Goal: Navigation & Orientation: Understand site structure

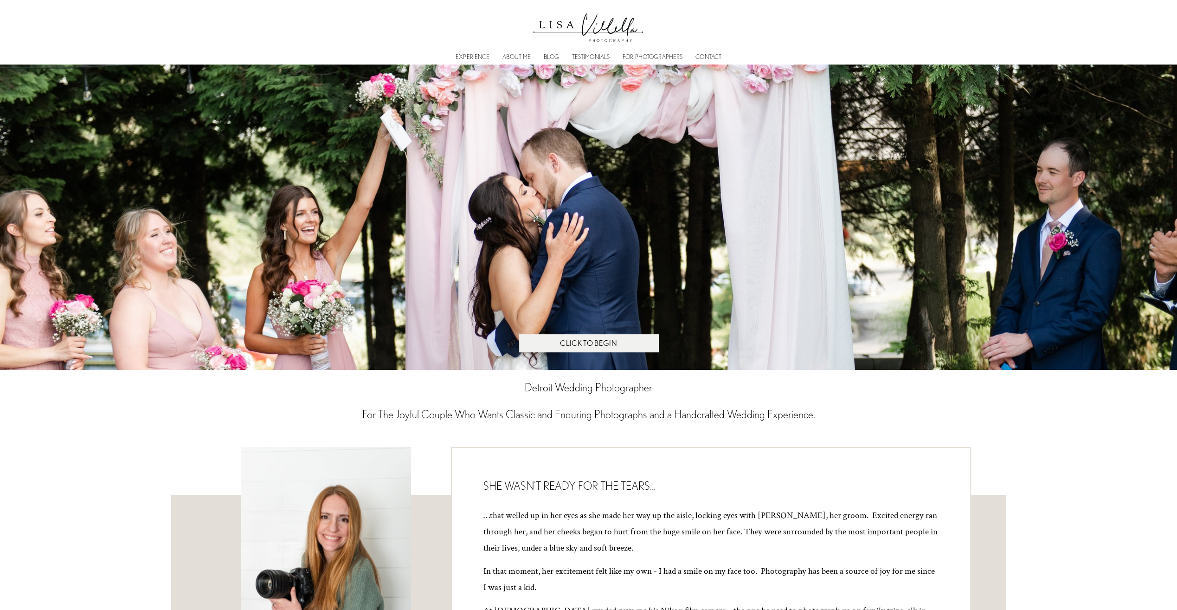
click at [518, 56] on link "ABOUT ME" at bounding box center [516, 57] width 28 height 3
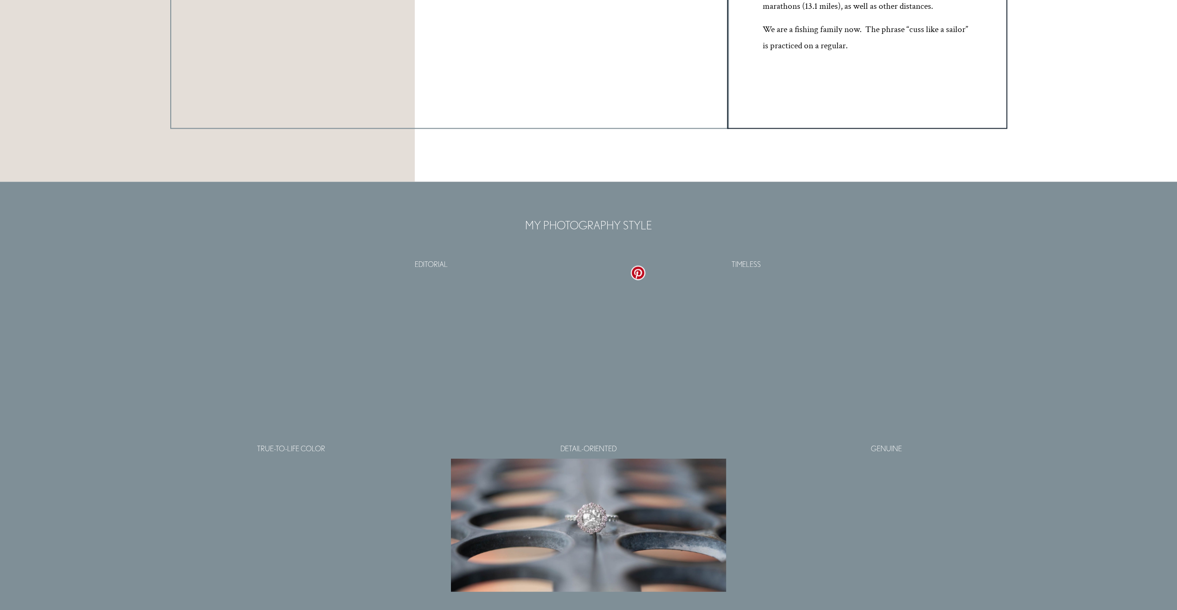
scroll to position [1995, 0]
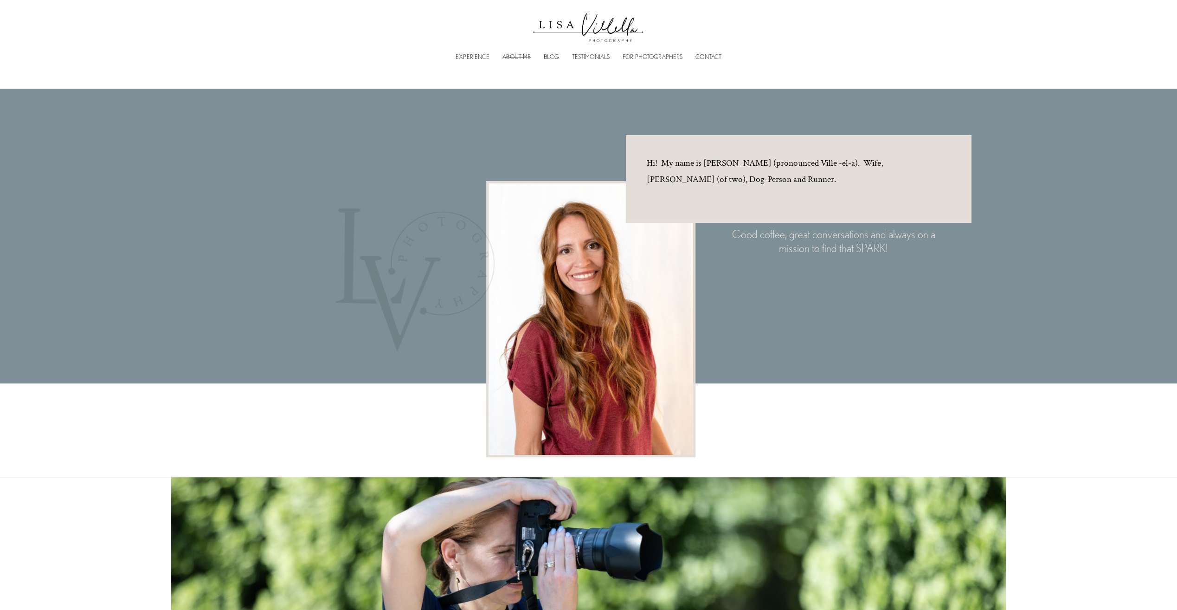
click at [552, 29] on img at bounding box center [588, 25] width 121 height 43
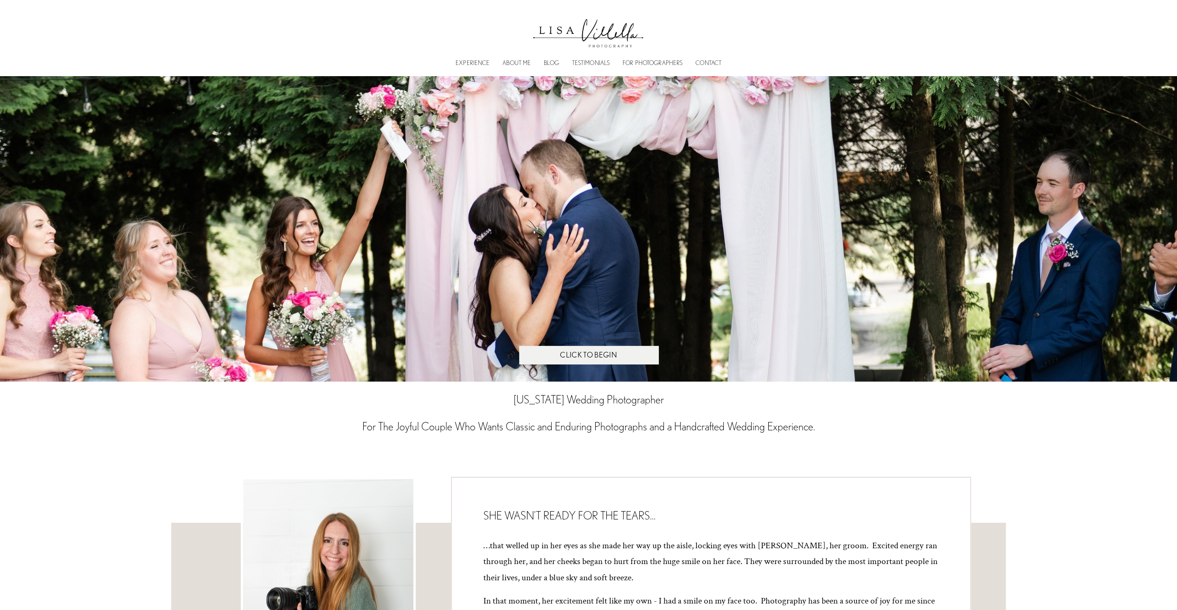
click at [467, 62] on link "EXPERIENCE" at bounding box center [473, 63] width 34 height 3
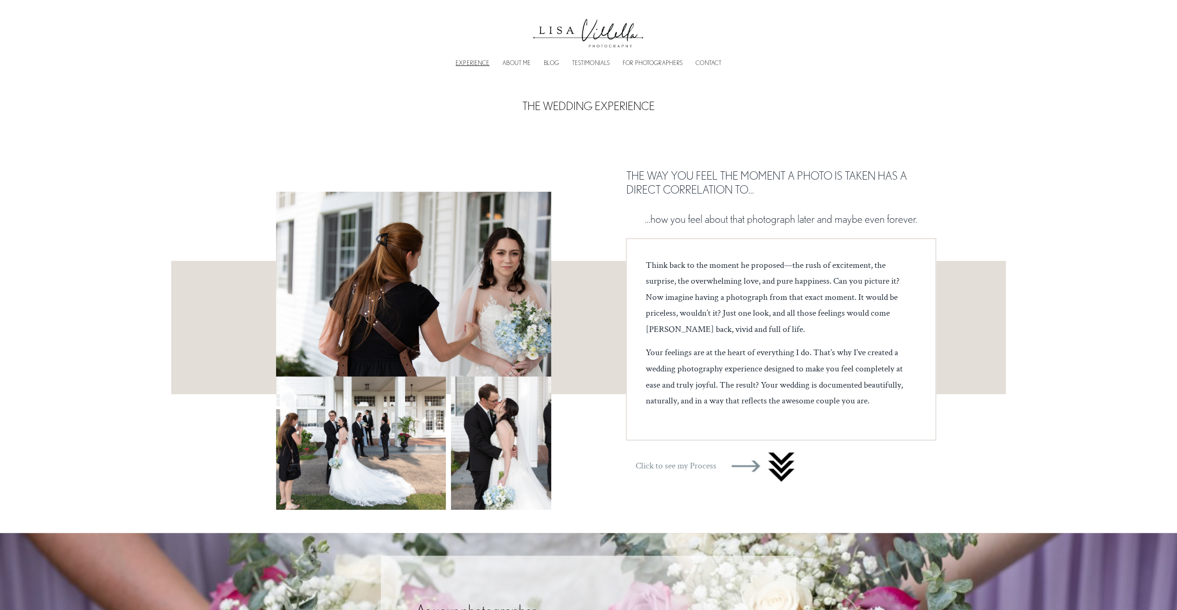
click at [513, 65] on link "ABOUT ME" at bounding box center [516, 62] width 28 height 7
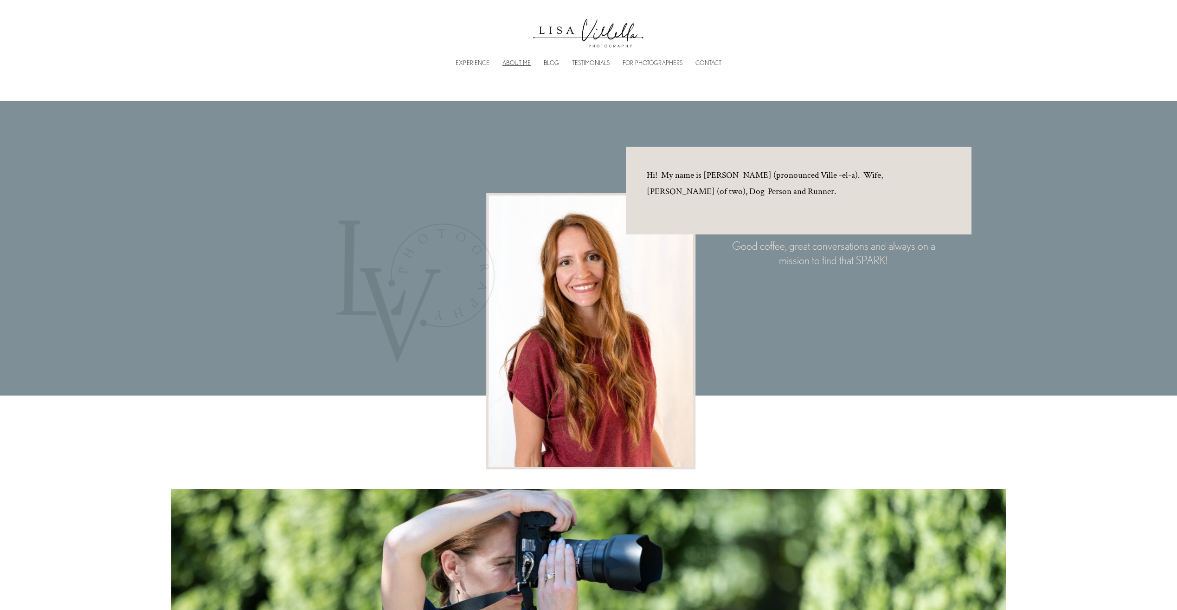
click at [552, 62] on link "BLOG" at bounding box center [551, 62] width 15 height 7
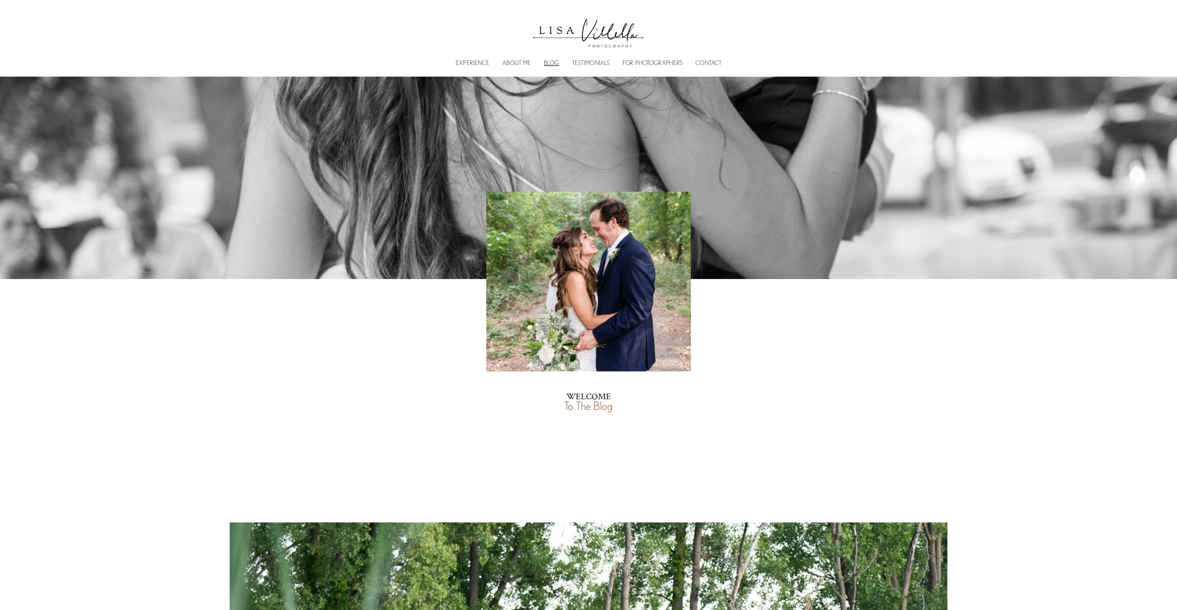
click at [473, 59] on link "EXPERIENCE" at bounding box center [473, 62] width 34 height 7
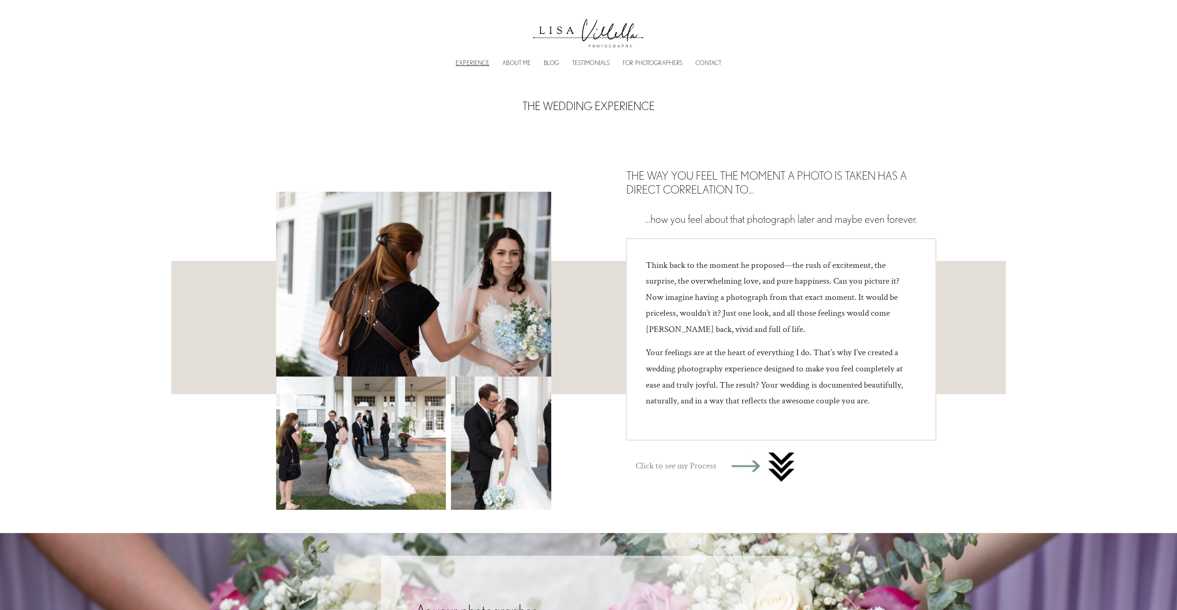
click at [567, 32] on img at bounding box center [588, 30] width 121 height 43
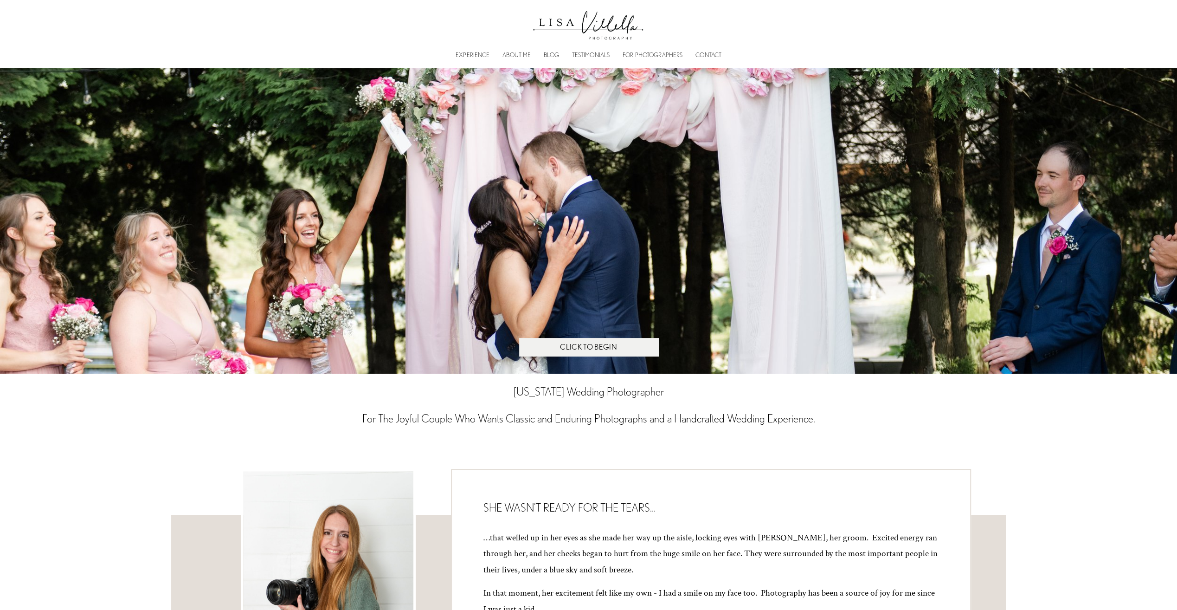
scroll to position [232, 0]
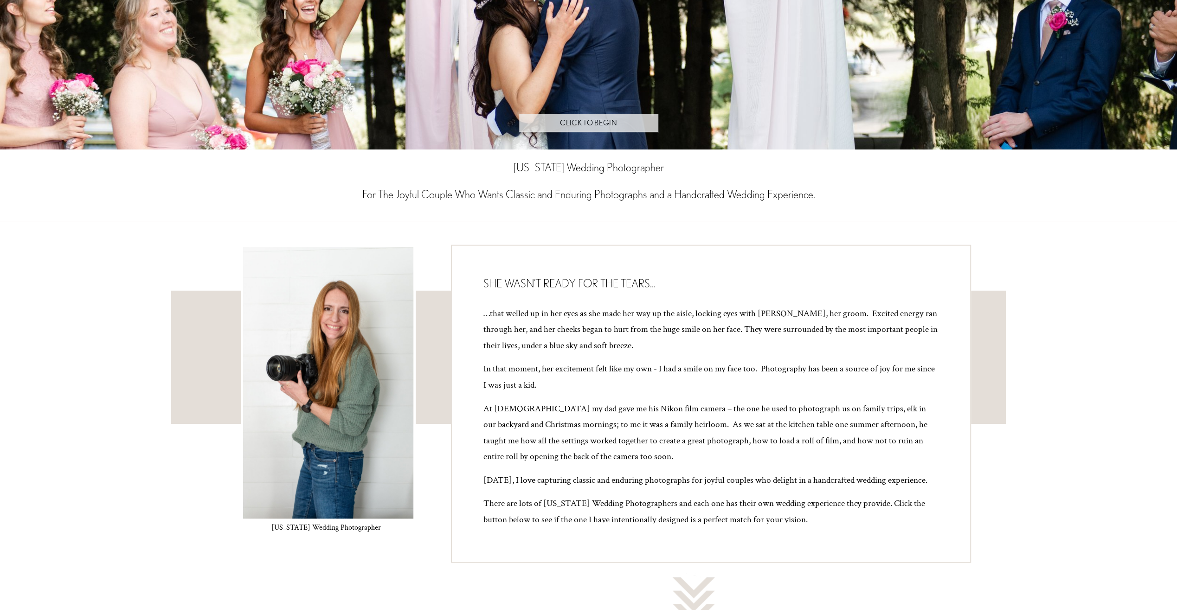
click at [571, 124] on link "CLICK TO BEGIN" at bounding box center [588, 123] width 139 height 18
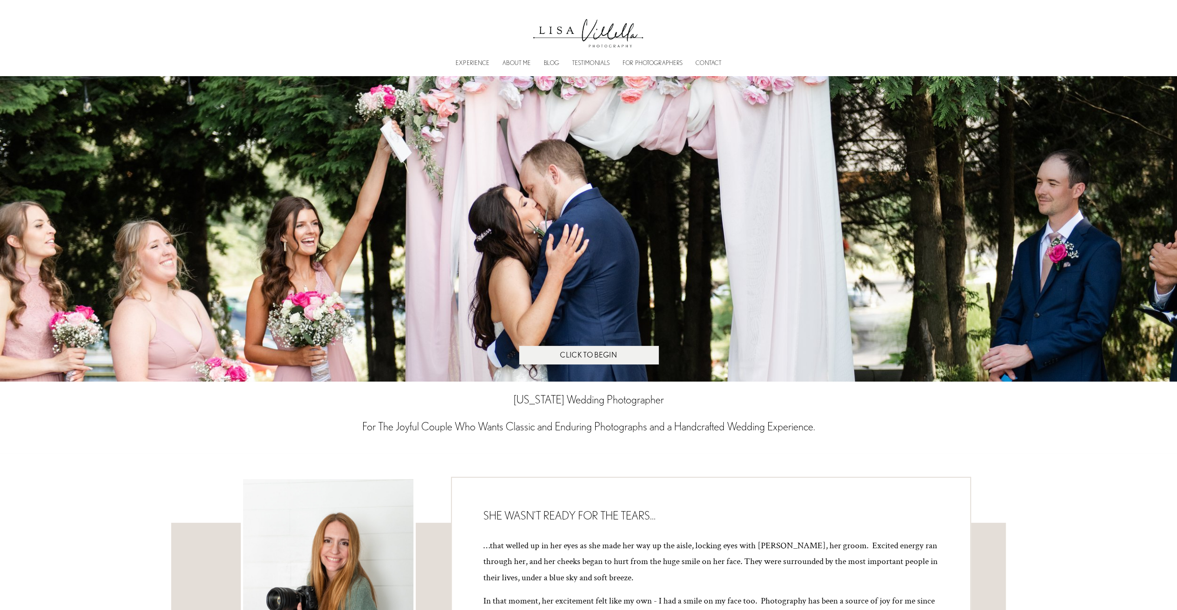
click at [658, 58] on div "EXPERIENCE ABOUT ME BLOG TESTIMONIALS FOR PHOTOGRAPHERS CONTACT" at bounding box center [589, 62] width 530 height 9
click at [655, 61] on link "FOR PHOTOGRAPHERS" at bounding box center [652, 62] width 60 height 7
